Goal: Task Accomplishment & Management: Complete application form

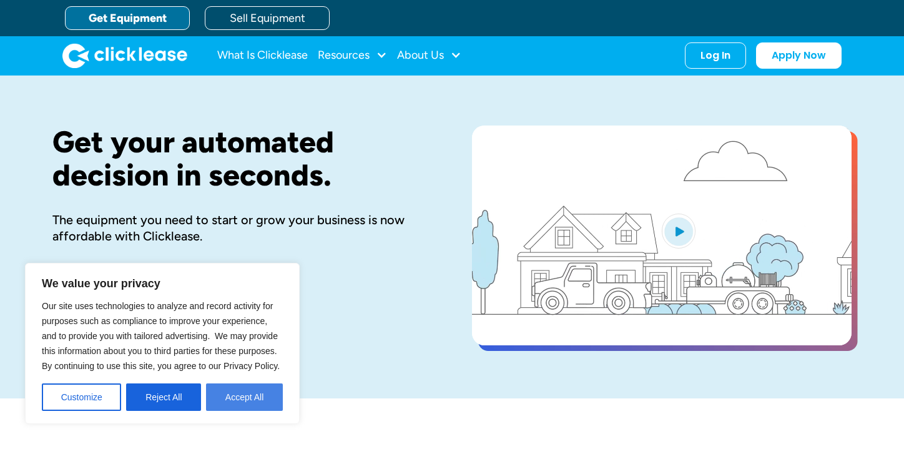
click at [251, 394] on button "Accept All" at bounding box center [244, 396] width 77 height 27
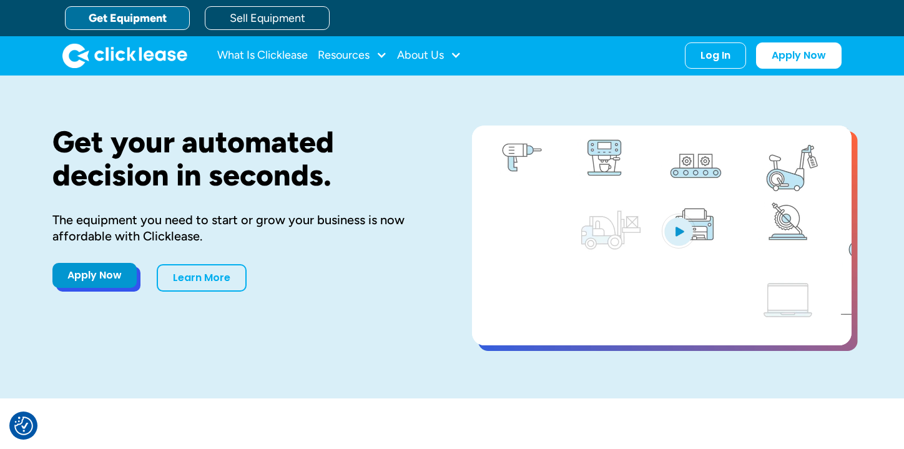
click at [124, 281] on link "Apply Now" at bounding box center [94, 275] width 84 height 25
